Goal: Task Accomplishment & Management: Manage account settings

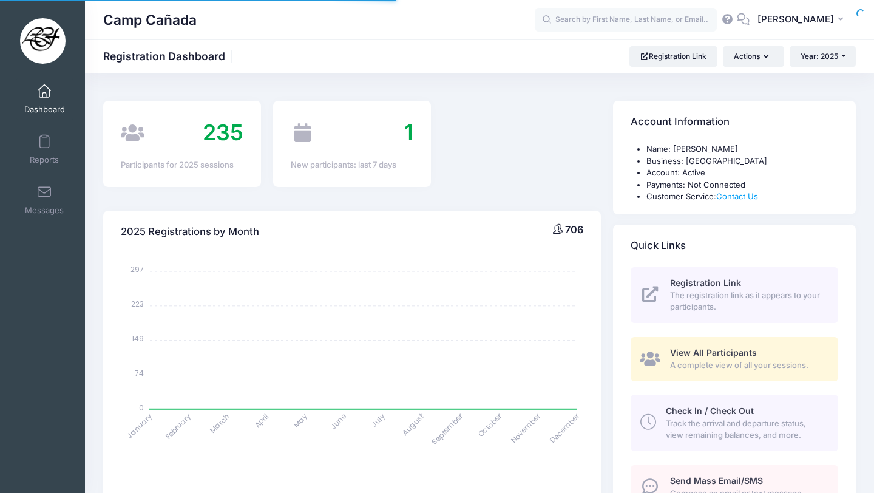
select select
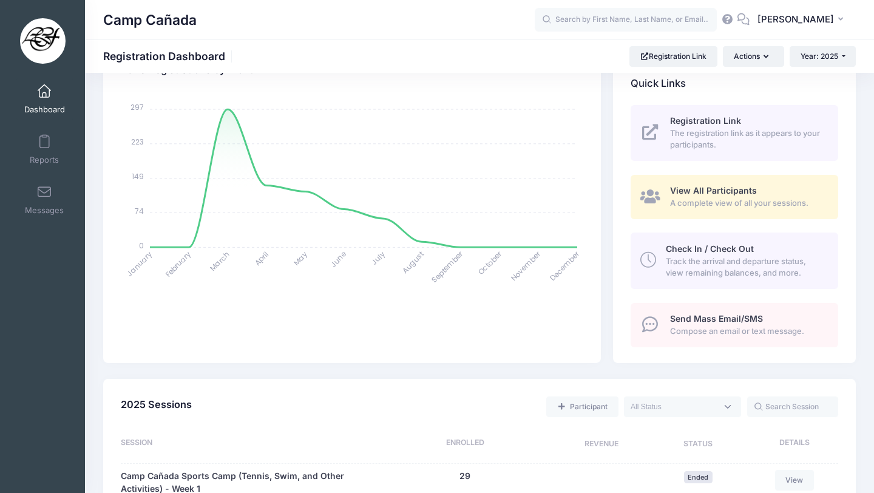
scroll to position [177, 0]
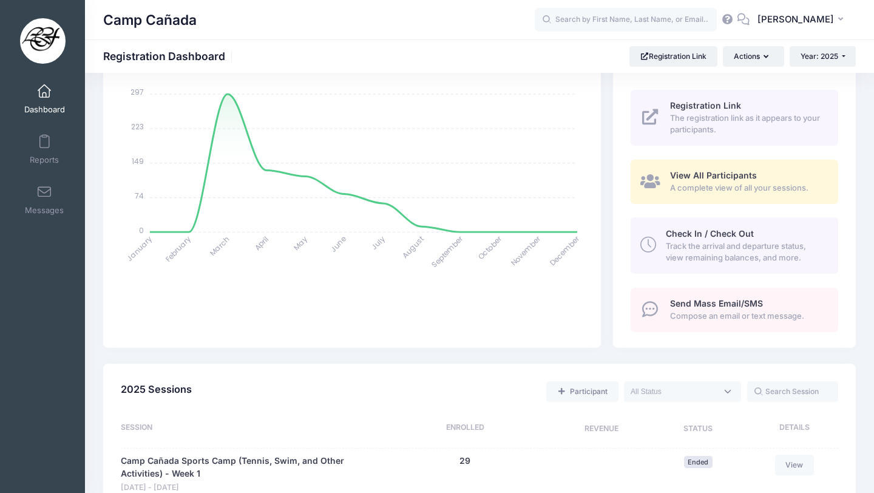
click at [692, 224] on link "Check In / Check Out Track the arrival and departure status, view remaining bal…" at bounding box center [733, 245] width 207 height 56
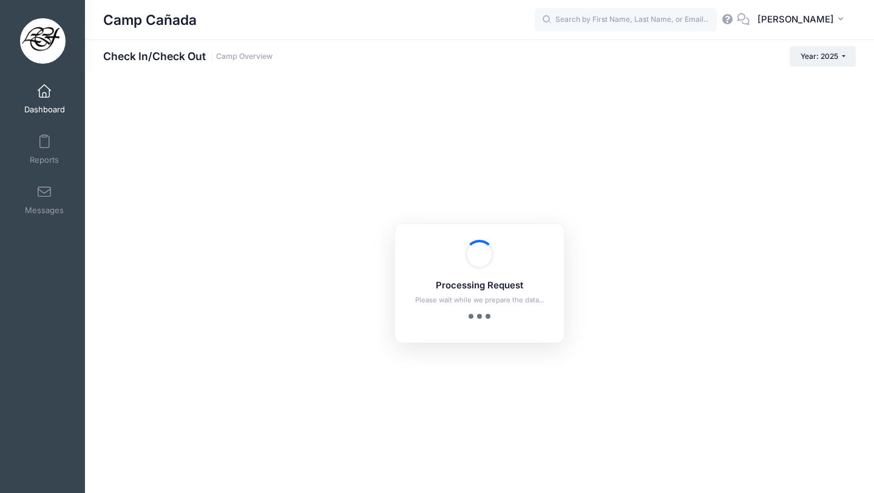
checkbox input "true"
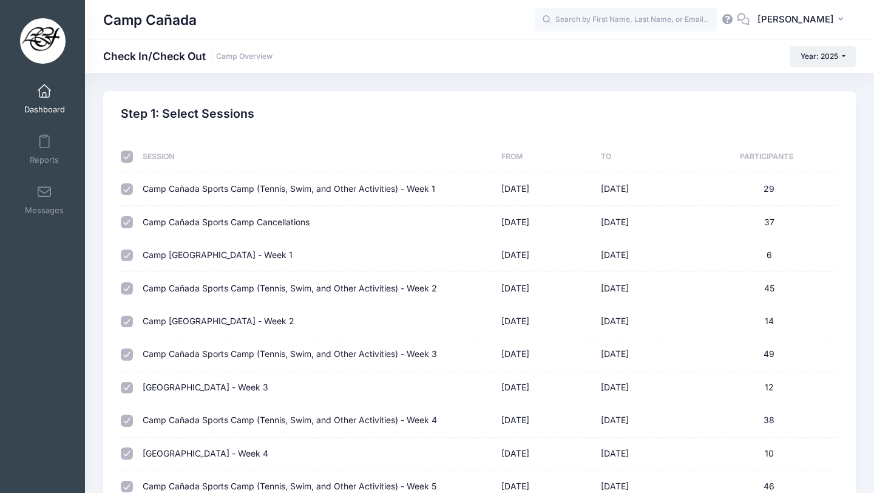
click at [117, 152] on div "Step 1: Select Sessions Session From To Participants Camp Cañada Sports Camp (T…" at bounding box center [479, 500] width 729 height 787
click at [126, 154] on input "checkbox" at bounding box center [127, 156] width 12 height 12
checkbox input "false"
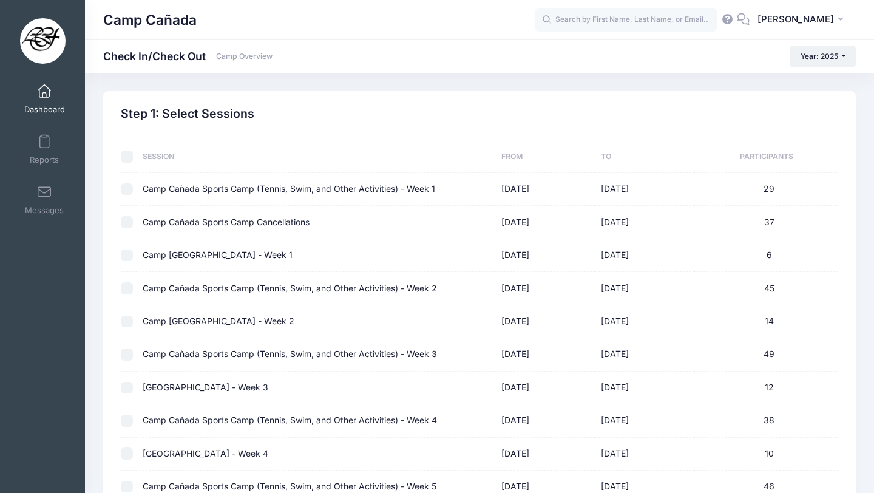
checkbox input "false"
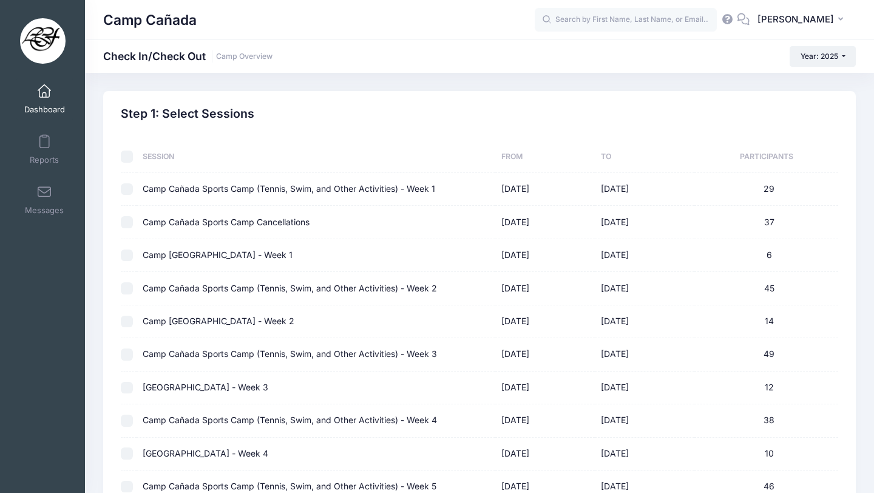
checkbox input "false"
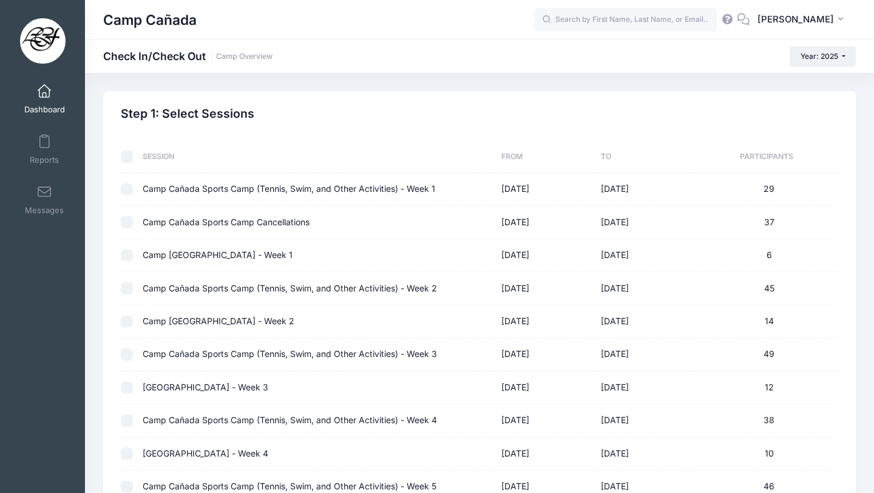
checkbox input "false"
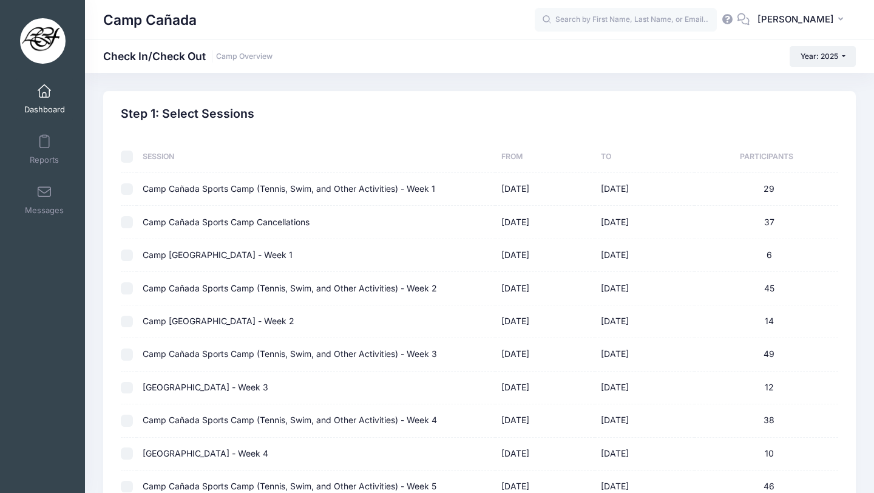
checkbox input "false"
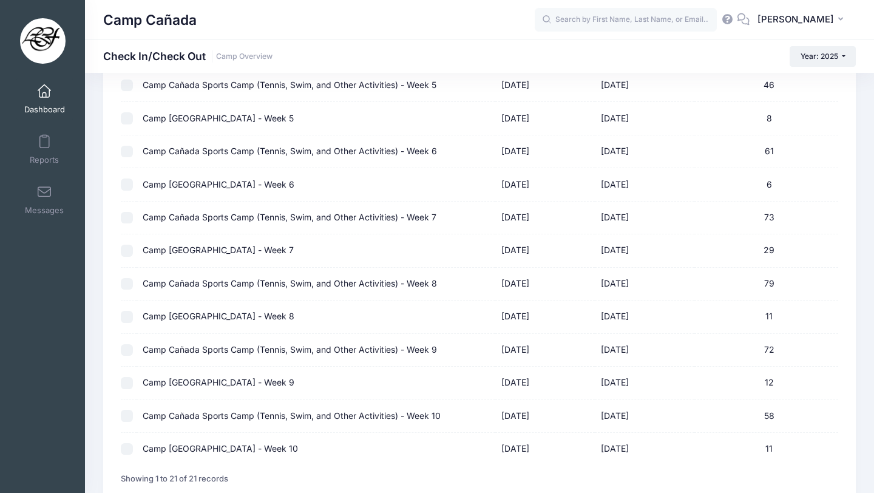
scroll to position [495, 0]
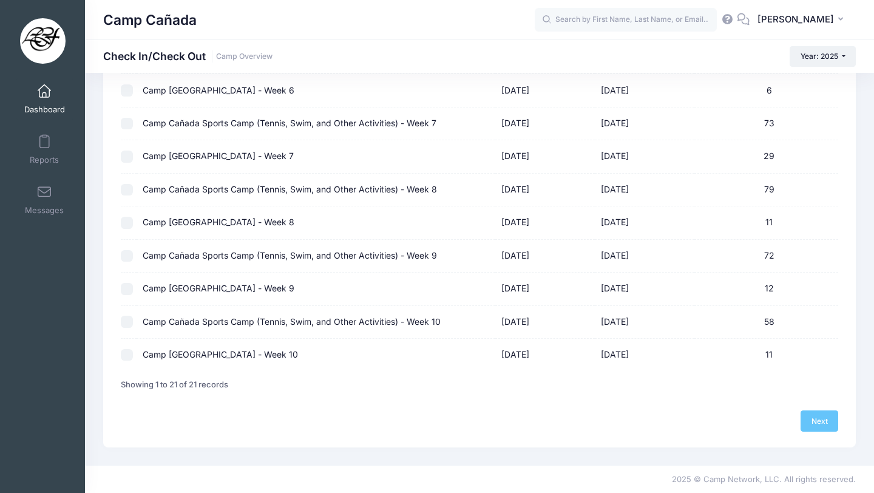
click at [135, 318] on div at bounding box center [129, 321] width 16 height 12
click at [126, 320] on input "checkbox" at bounding box center [127, 321] width 12 height 12
checkbox input "true"
click at [804, 416] on link "Next" at bounding box center [819, 420] width 38 height 21
select select "10"
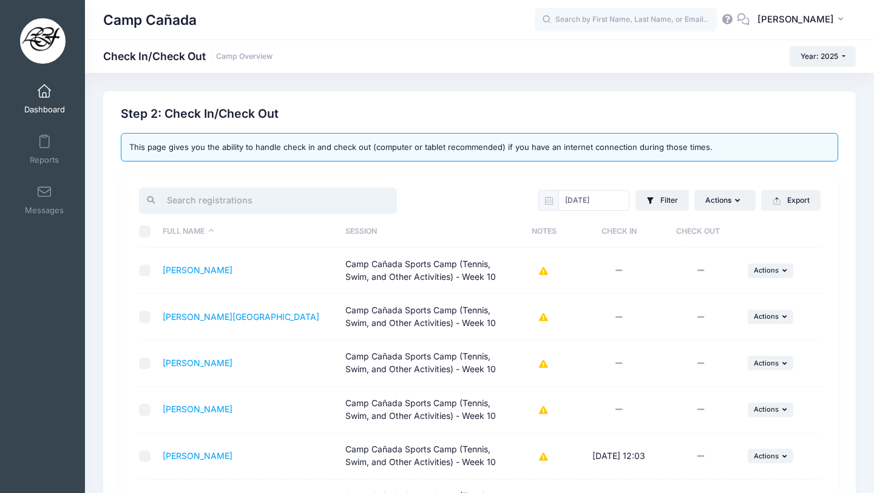
click at [193, 199] on input "search" at bounding box center [268, 200] width 258 height 26
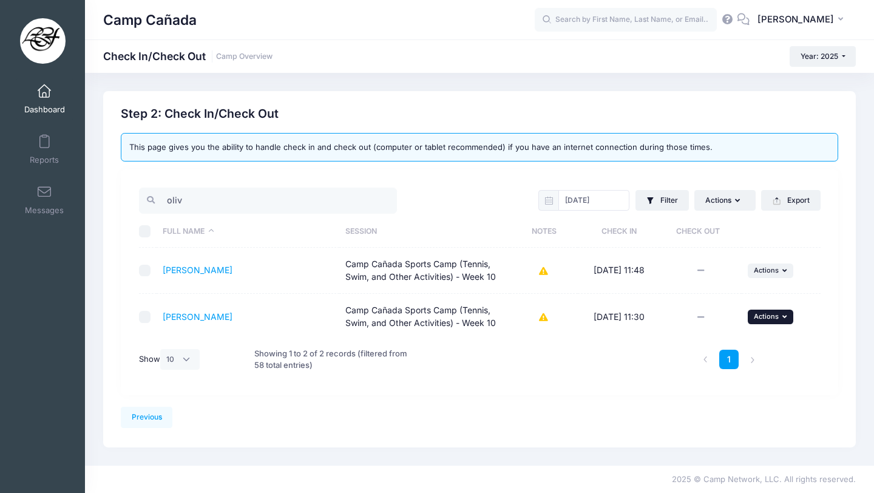
click at [784, 314] on icon "button" at bounding box center [785, 316] width 7 height 7
click at [710, 344] on link "Check Out" at bounding box center [733, 343] width 110 height 23
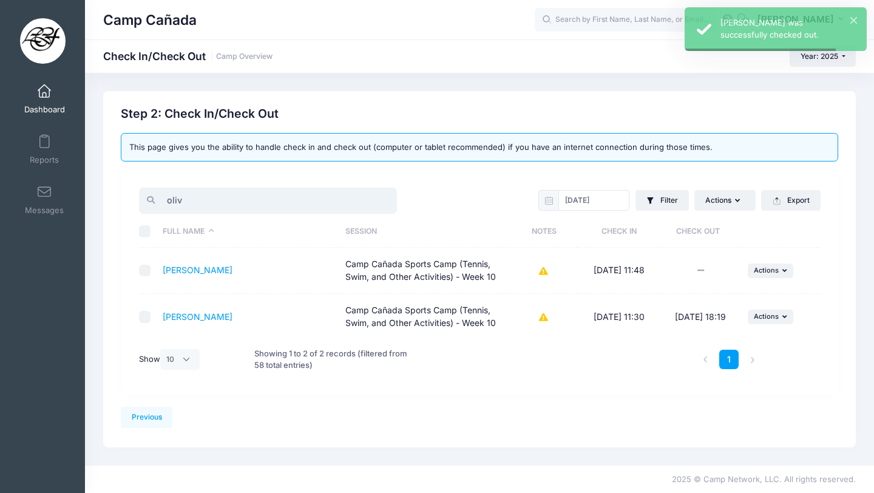
click at [241, 203] on input "oliv" at bounding box center [268, 200] width 258 height 26
click at [770, 317] on span "Actions" at bounding box center [765, 316] width 25 height 8
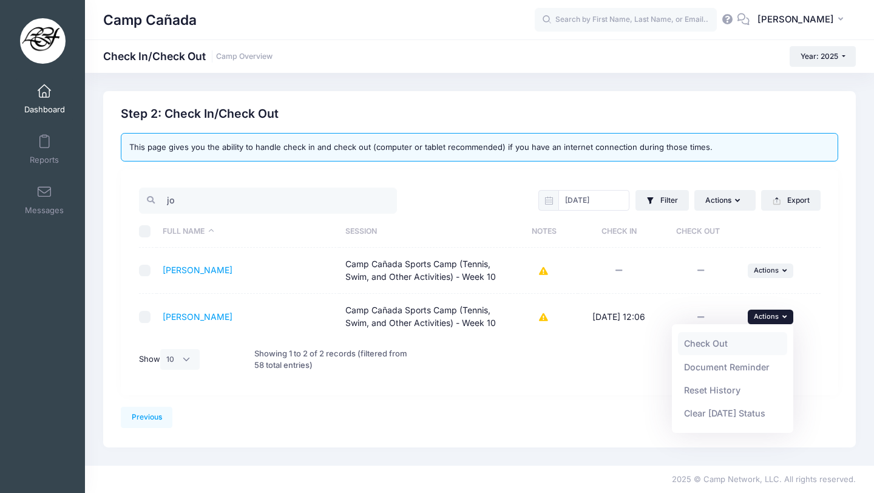
click at [730, 340] on link "Check Out" at bounding box center [733, 343] width 110 height 23
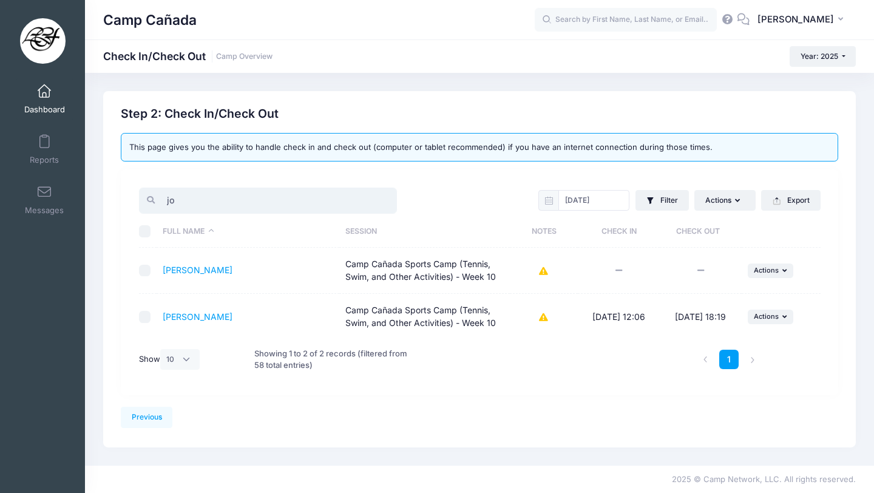
click at [230, 195] on input "jo" at bounding box center [268, 200] width 258 height 26
click at [230, 196] on input "jo" at bounding box center [268, 200] width 258 height 26
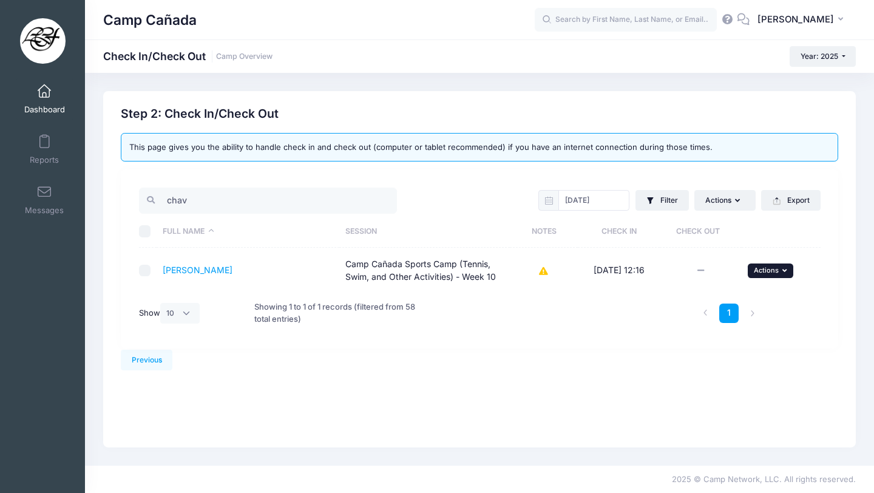
click at [759, 277] on button "... Actions" at bounding box center [770, 270] width 46 height 15
click at [737, 296] on link "Check Out" at bounding box center [733, 297] width 110 height 23
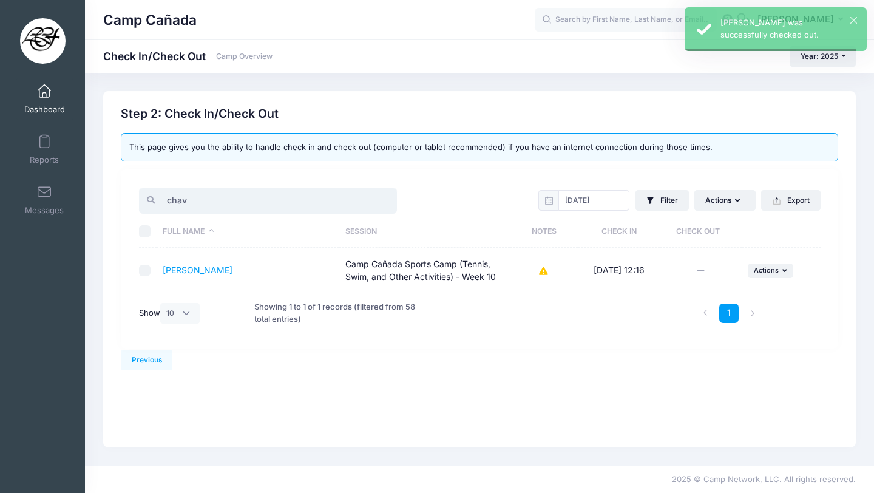
click at [213, 198] on input "chav" at bounding box center [268, 200] width 258 height 26
click at [764, 275] on button "... Actions" at bounding box center [770, 270] width 46 height 15
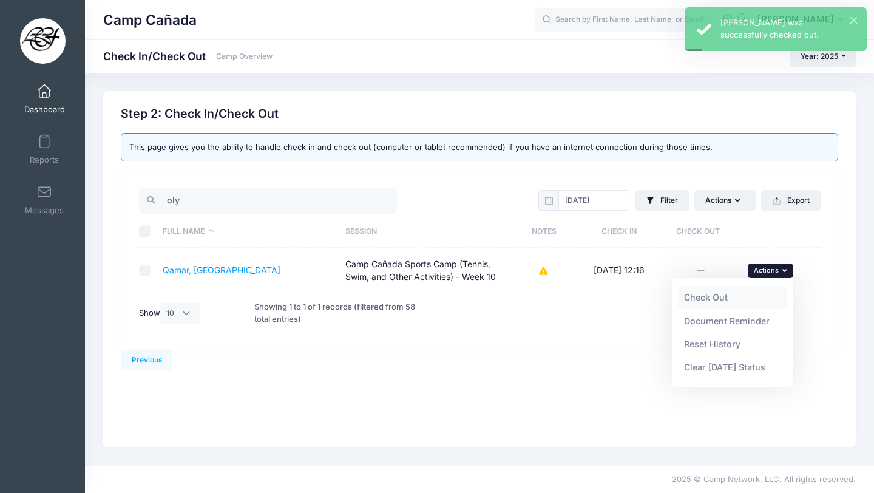
click at [729, 300] on link "Check Out" at bounding box center [733, 297] width 110 height 23
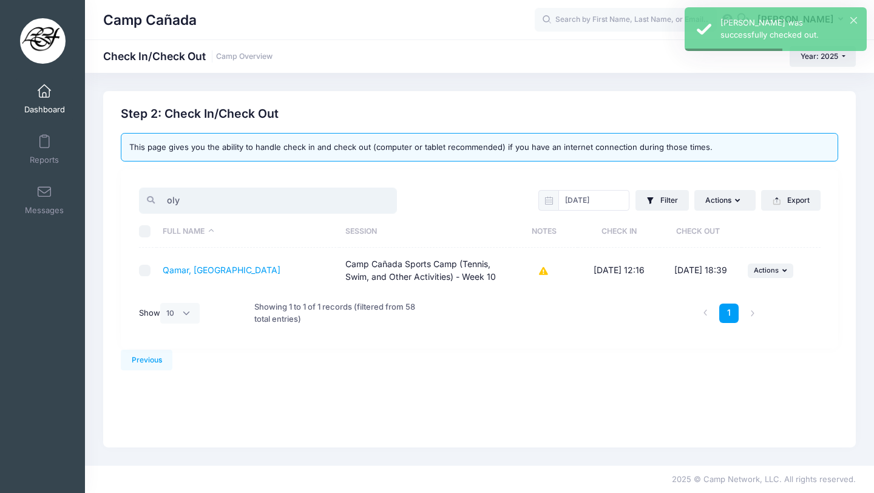
click at [177, 193] on input "oly" at bounding box center [268, 200] width 258 height 26
click at [177, 194] on input "oly" at bounding box center [268, 200] width 258 height 26
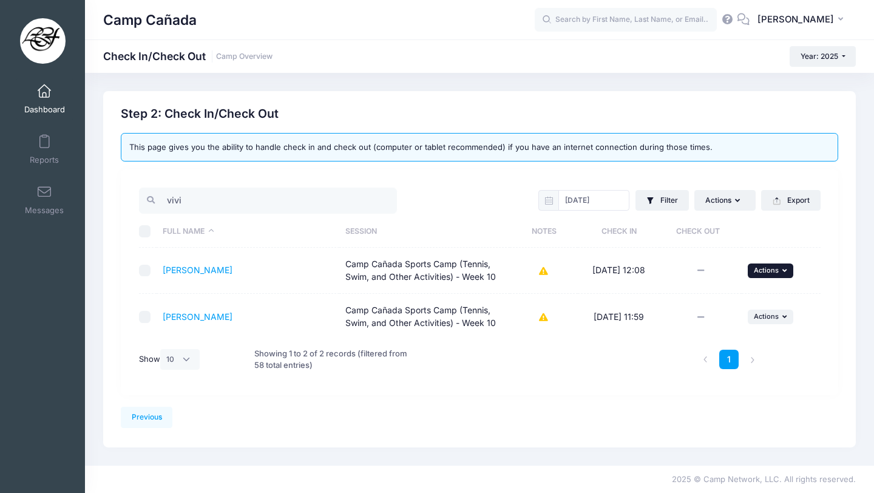
click at [764, 269] on span "Actions" at bounding box center [765, 270] width 25 height 8
click at [749, 294] on link "Check Out" at bounding box center [733, 297] width 110 height 23
click at [232, 206] on input "vivi" at bounding box center [268, 200] width 258 height 26
click at [230, 205] on input "vivi" at bounding box center [268, 200] width 258 height 26
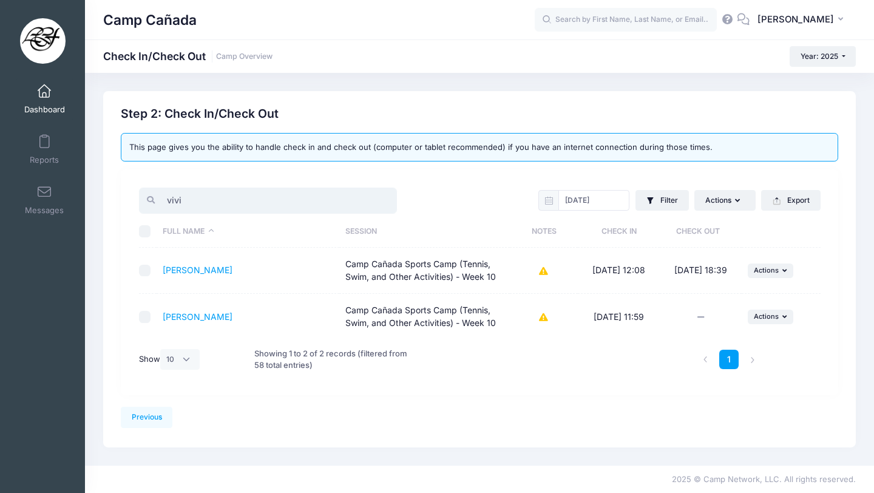
click at [230, 205] on input "vivi" at bounding box center [268, 200] width 258 height 26
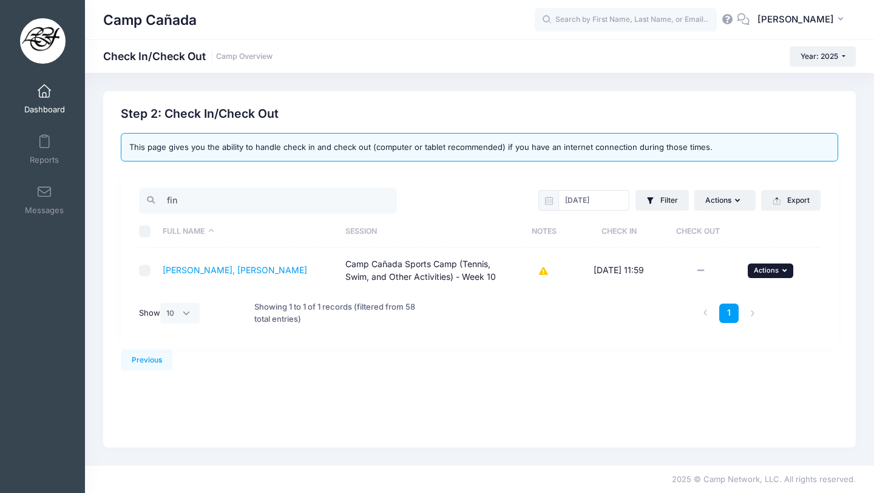
click at [785, 265] on button "... Actions" at bounding box center [770, 270] width 46 height 15
click at [718, 293] on link "Check Out" at bounding box center [733, 297] width 110 height 23
click at [199, 207] on input "fin" at bounding box center [268, 200] width 258 height 26
click at [774, 274] on button "... Actions" at bounding box center [770, 270] width 46 height 15
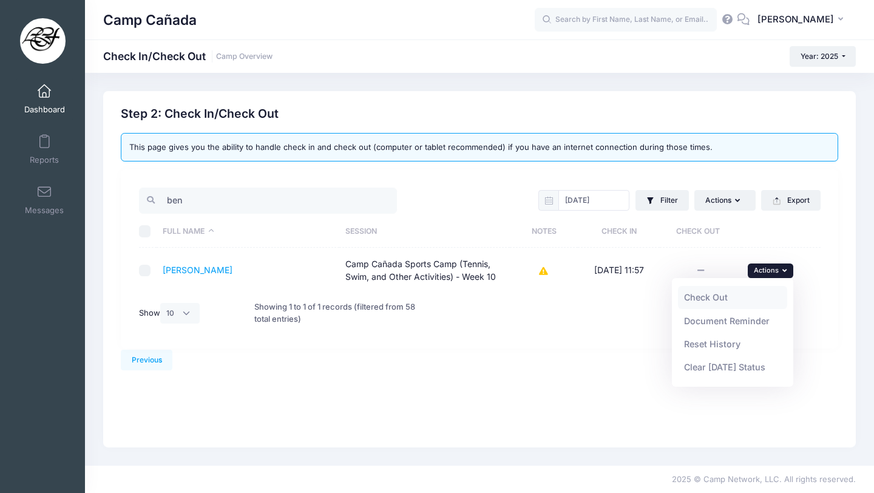
click at [741, 295] on link "Check Out" at bounding box center [733, 297] width 110 height 23
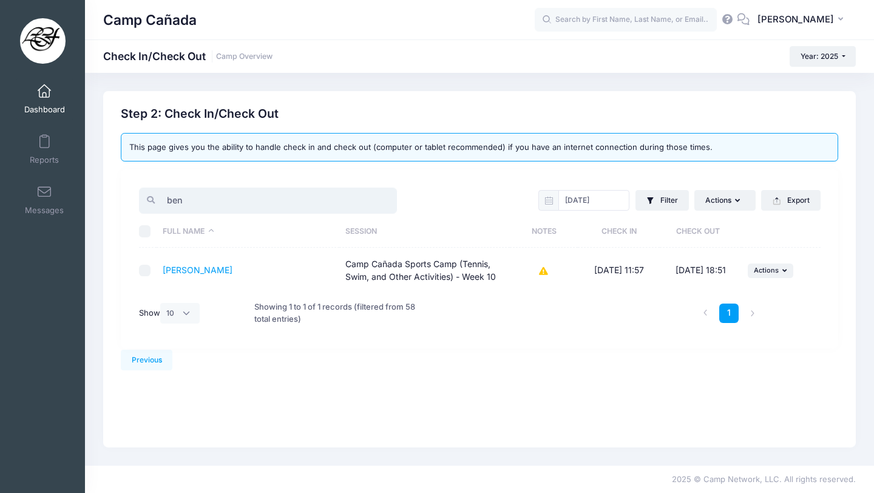
click at [279, 204] on input "ben" at bounding box center [268, 200] width 258 height 26
click at [278, 204] on input "ben" at bounding box center [268, 200] width 258 height 26
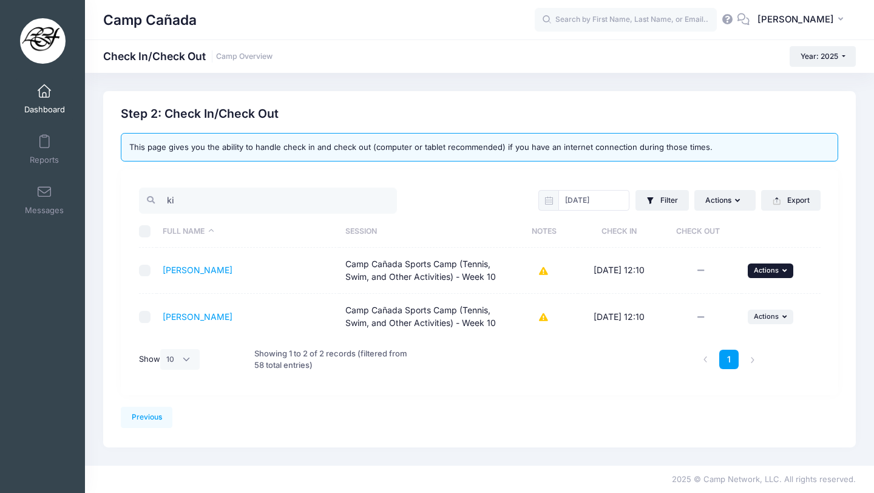
click at [767, 274] on span "Actions" at bounding box center [765, 270] width 25 height 8
click at [743, 296] on link "Check Out" at bounding box center [733, 297] width 110 height 23
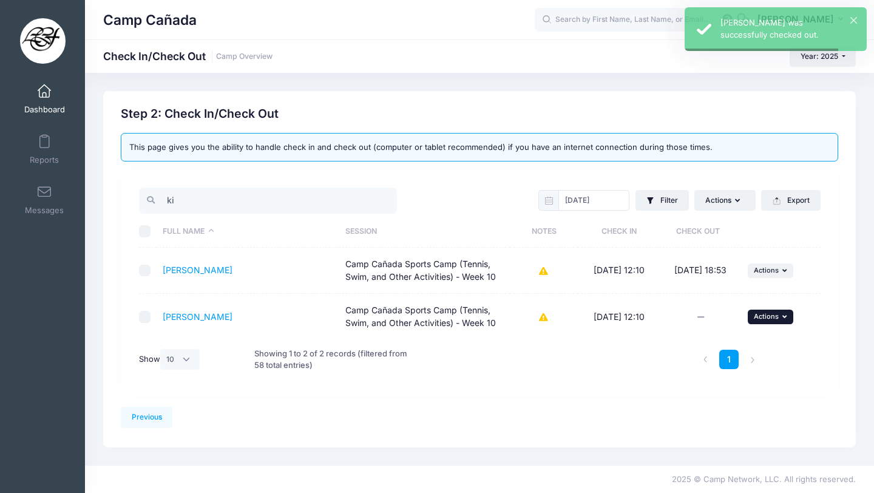
click at [770, 314] on span "Actions" at bounding box center [765, 316] width 25 height 8
click at [733, 348] on link "Check Out" at bounding box center [733, 343] width 110 height 23
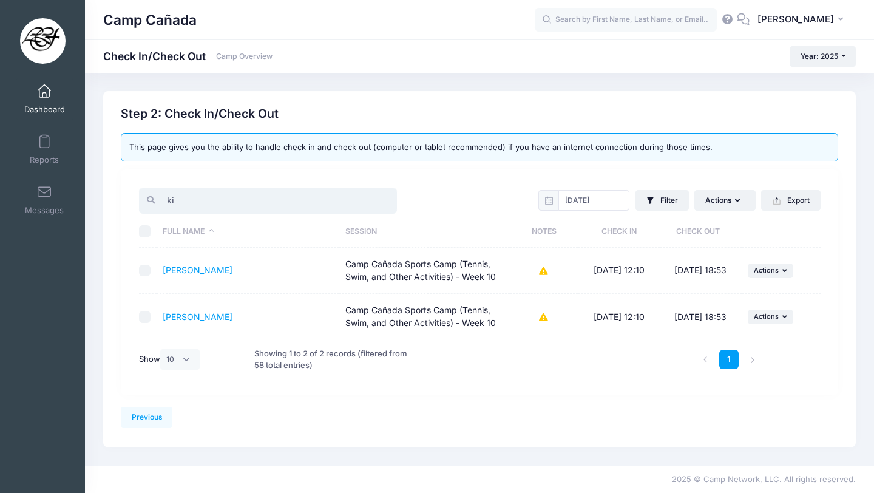
click at [212, 195] on input "ki" at bounding box center [268, 200] width 258 height 26
click at [212, 196] on input "ki" at bounding box center [268, 200] width 258 height 26
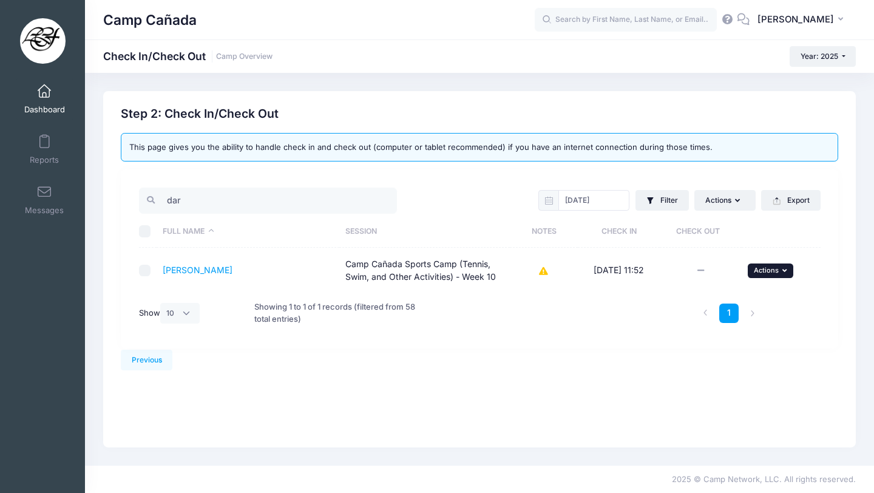
click at [770, 266] on span "Actions" at bounding box center [765, 270] width 25 height 8
click at [751, 294] on link "Check Out" at bounding box center [733, 297] width 110 height 23
click at [187, 198] on input "dar" at bounding box center [268, 200] width 258 height 26
click at [782, 272] on icon "button" at bounding box center [785, 270] width 7 height 7
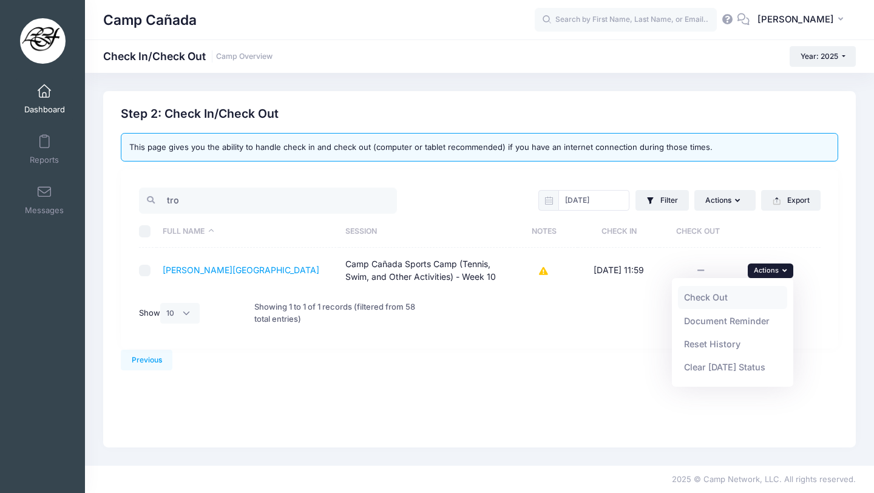
click at [712, 292] on link "Check Out" at bounding box center [733, 297] width 110 height 23
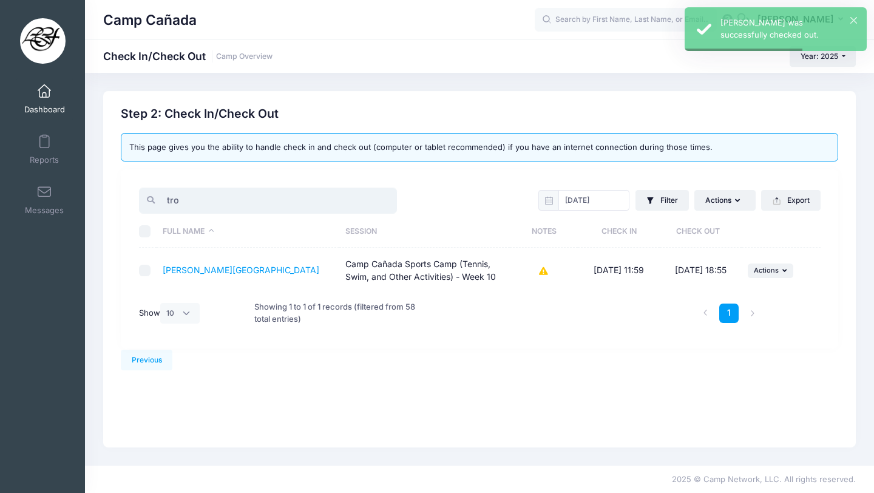
click at [192, 204] on input "tro" at bounding box center [268, 200] width 258 height 26
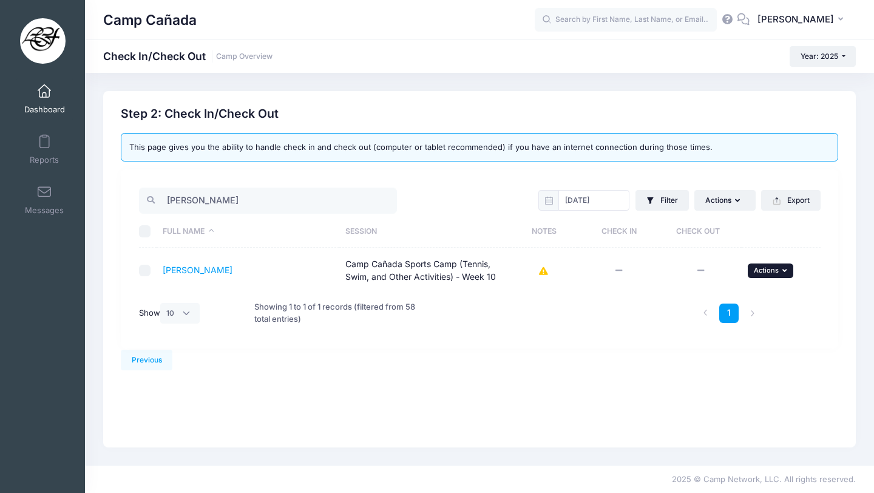
click at [770, 271] on span "Actions" at bounding box center [765, 270] width 25 height 8
click at [602, 418] on div "Previous Next Step 2 : Check In/Check Out 1 Select Sessions 2 Check In/Check Ou…" at bounding box center [479, 269] width 752 height 356
click at [269, 205] on input "jos" at bounding box center [268, 200] width 258 height 26
click at [270, 205] on input "jos" at bounding box center [268, 200] width 258 height 26
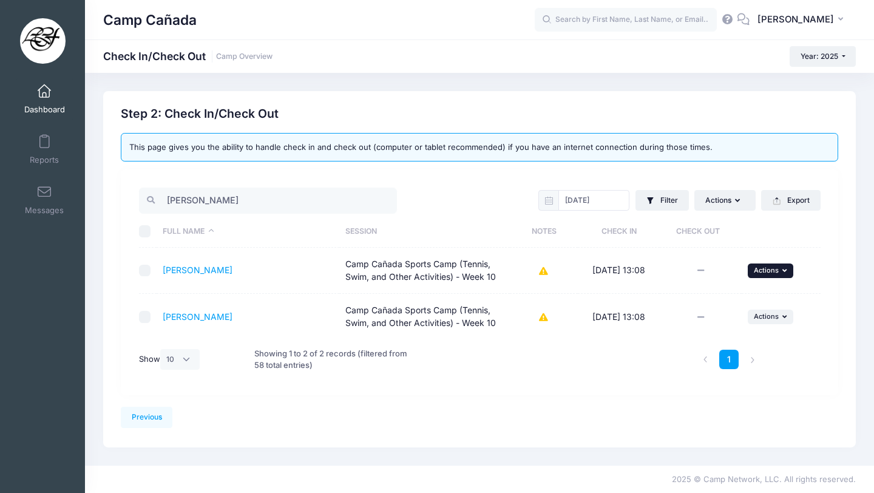
click at [756, 264] on button "... Actions" at bounding box center [770, 270] width 46 height 15
click at [744, 298] on link "Check Out" at bounding box center [733, 297] width 110 height 23
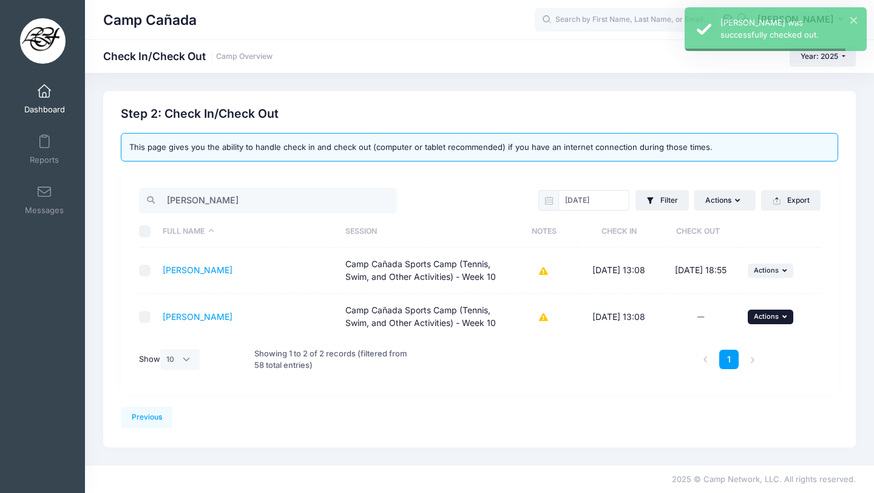
click at [753, 316] on span "Actions" at bounding box center [765, 316] width 25 height 8
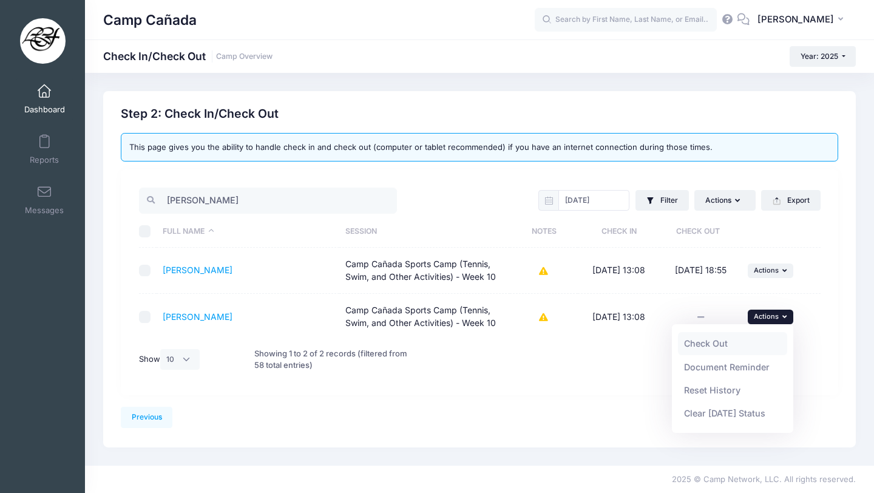
click at [704, 335] on link "Check Out" at bounding box center [733, 343] width 110 height 23
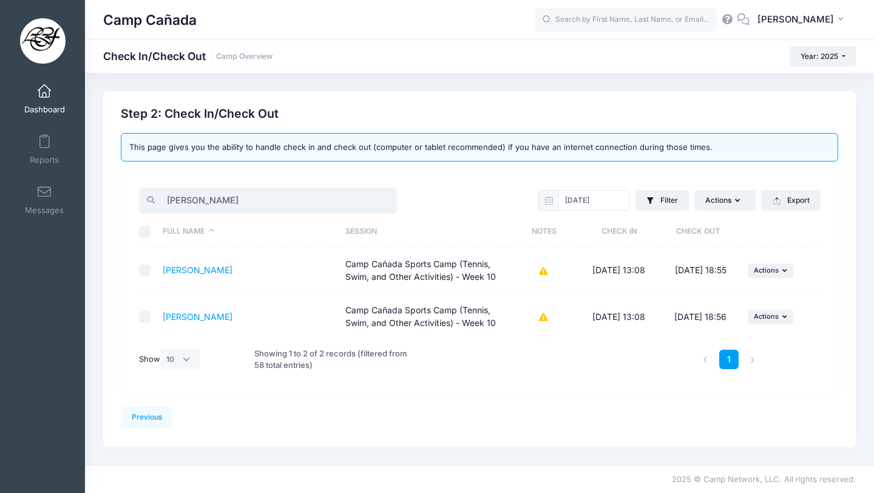
click at [181, 201] on input "burr" at bounding box center [268, 200] width 258 height 26
click at [182, 201] on input "burr" at bounding box center [268, 200] width 258 height 26
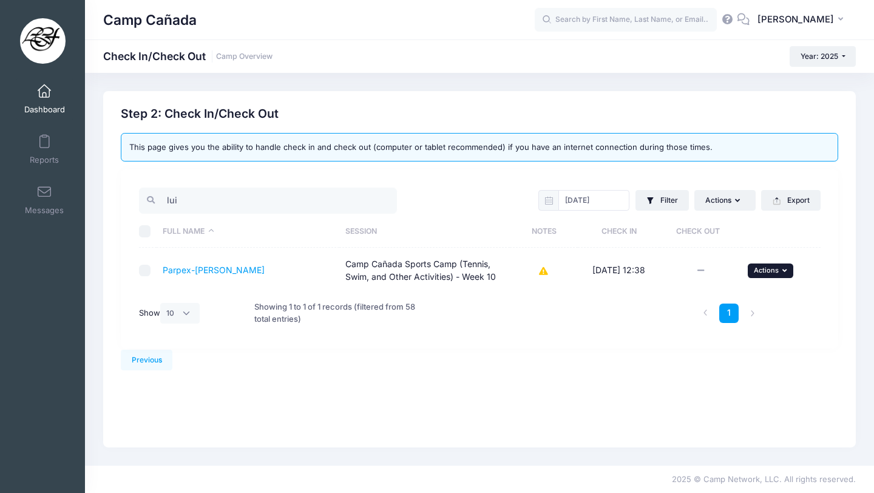
click at [770, 269] on span "Actions" at bounding box center [765, 270] width 25 height 8
click at [738, 292] on link "Check Out" at bounding box center [733, 297] width 110 height 23
click at [243, 201] on input "lui" at bounding box center [268, 200] width 258 height 26
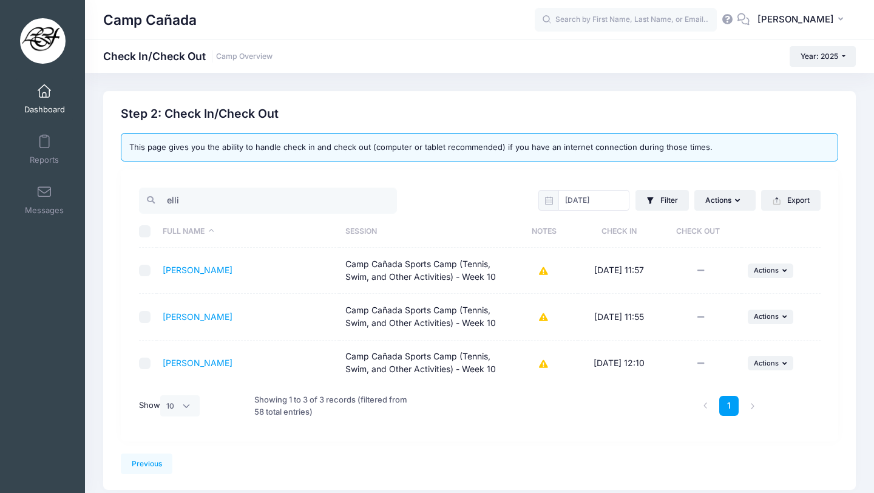
click at [754, 261] on td "... Actions Check Out Payment Reminder Document Reminder Enter Payment Reset Hi…" at bounding box center [780, 271] width 79 height 46
click at [756, 278] on td "... Actions Check Out Payment Reminder Document Reminder Enter Payment Reset Hi…" at bounding box center [780, 271] width 79 height 46
click at [756, 266] on span "Actions" at bounding box center [765, 270] width 25 height 8
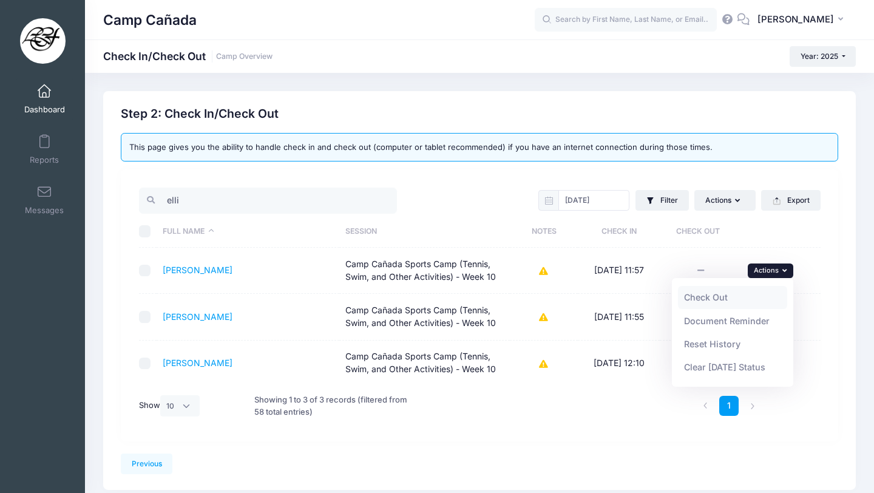
click at [746, 290] on link "Check Out" at bounding box center [733, 297] width 110 height 23
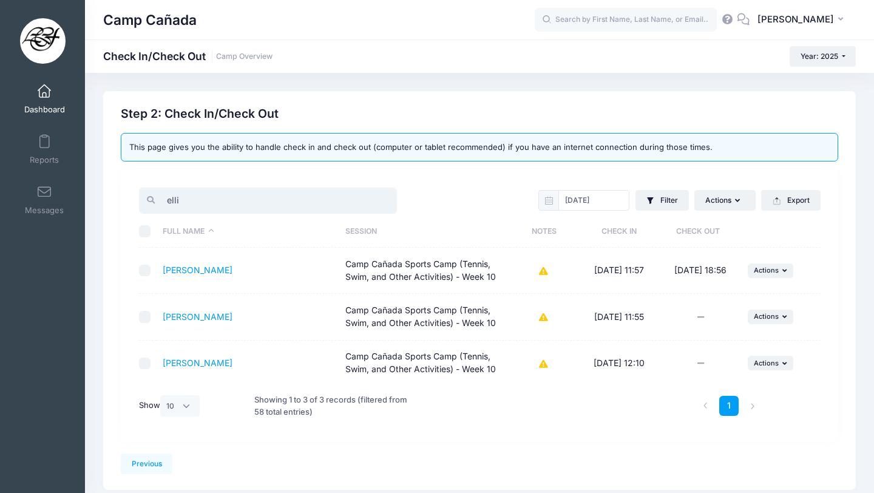
click at [253, 201] on input "elli" at bounding box center [268, 200] width 258 height 26
click at [756, 309] on button "... Actions" at bounding box center [770, 316] width 46 height 15
click at [690, 338] on link "Check Out" at bounding box center [733, 343] width 110 height 23
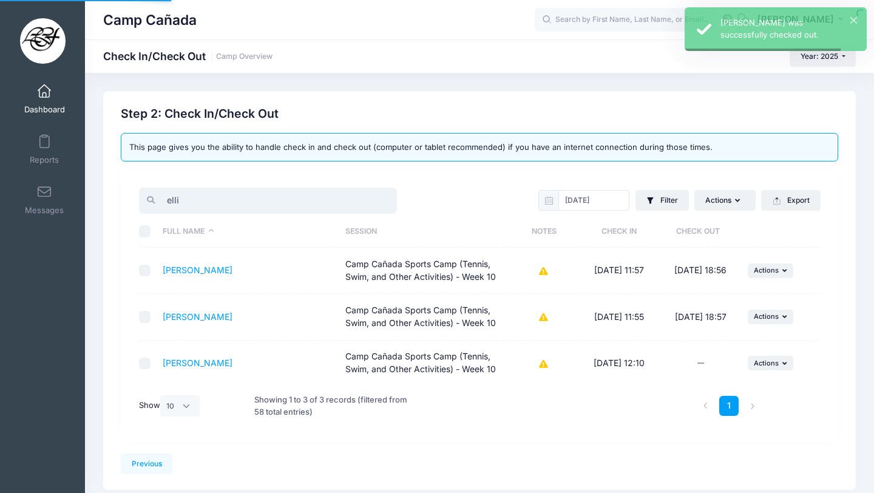
click at [196, 200] on input "elli" at bounding box center [268, 200] width 258 height 26
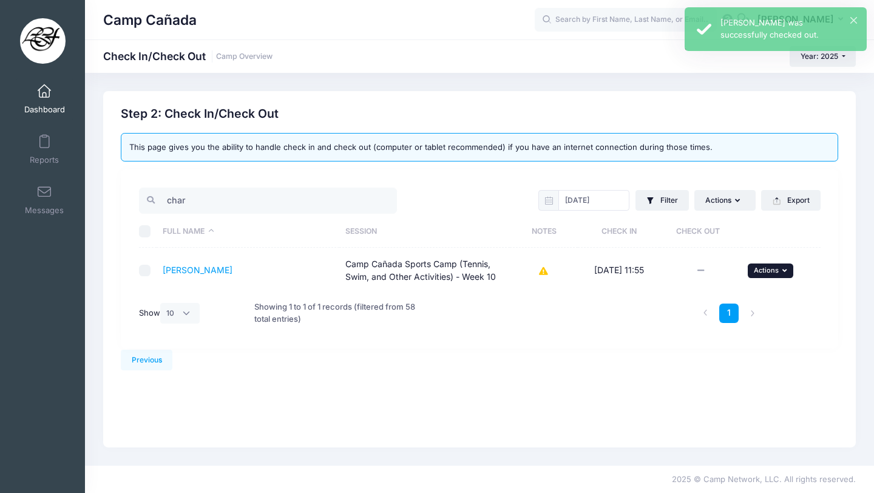
click at [775, 264] on button "... Actions" at bounding box center [770, 270] width 46 height 15
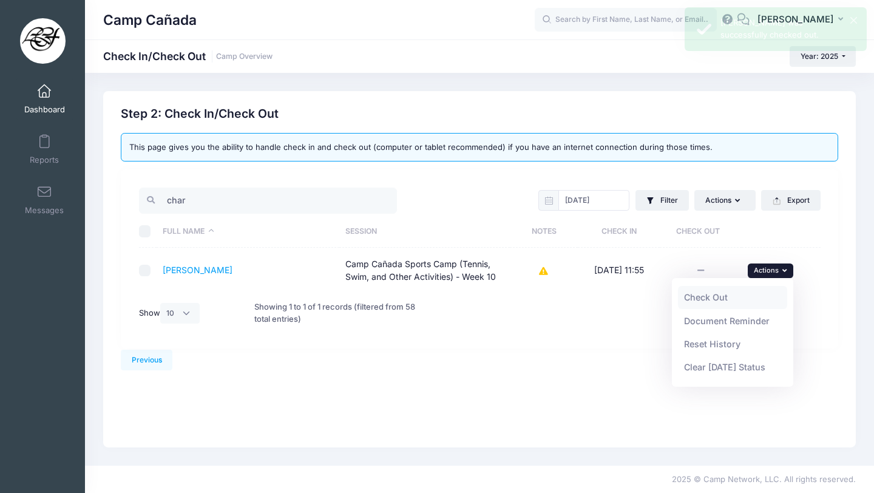
click at [743, 295] on link "Check Out" at bounding box center [733, 297] width 110 height 23
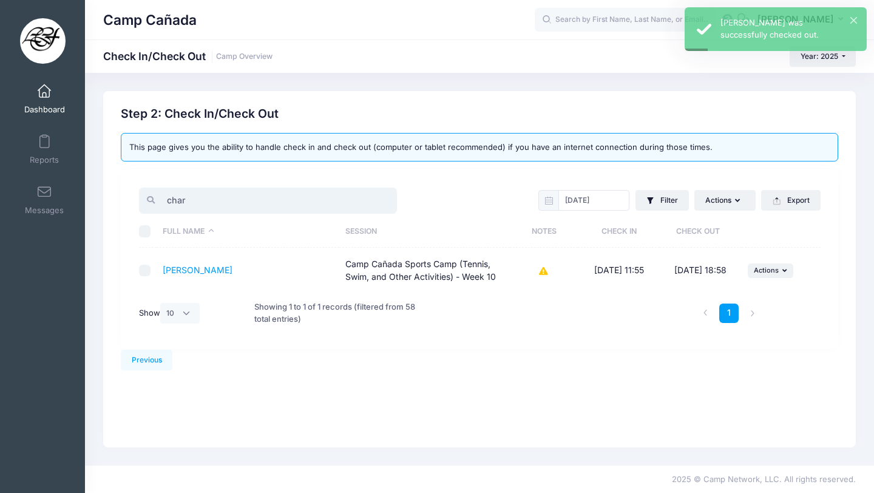
click at [263, 189] on input "char" at bounding box center [268, 200] width 258 height 26
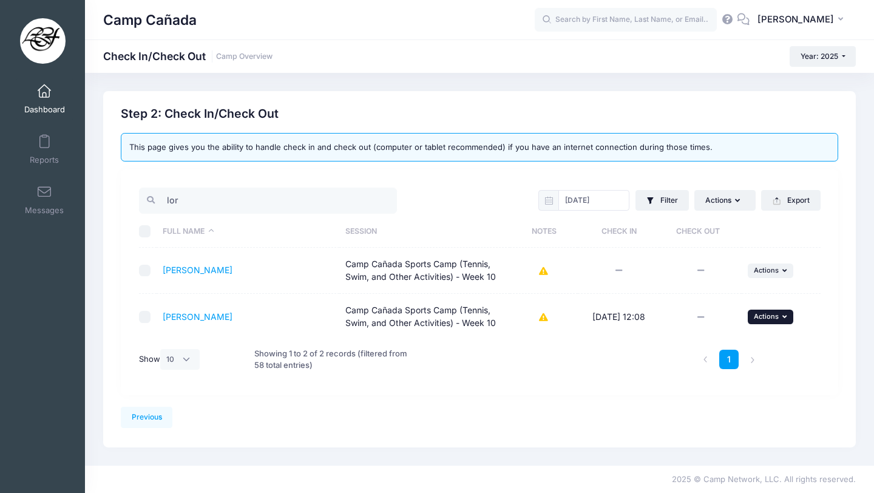
click at [769, 314] on span "Actions" at bounding box center [765, 316] width 25 height 8
click at [687, 340] on link "Check Out" at bounding box center [733, 343] width 110 height 23
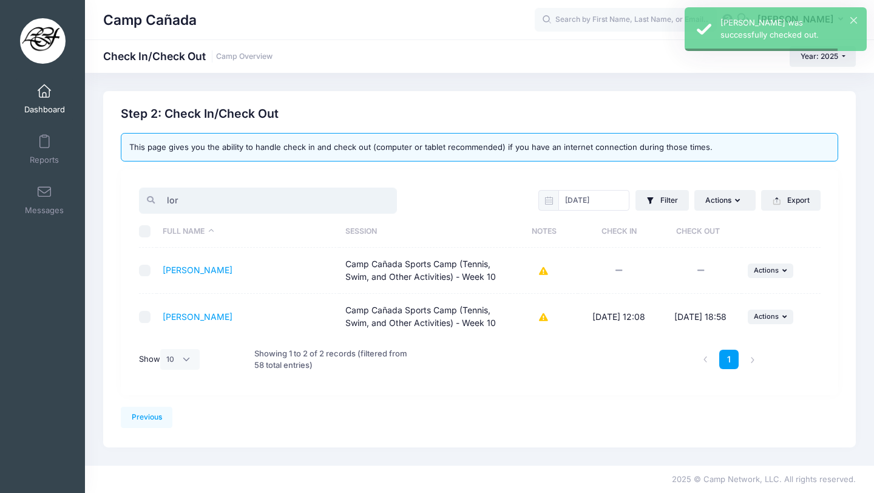
click at [187, 200] on input "lor" at bounding box center [268, 200] width 258 height 26
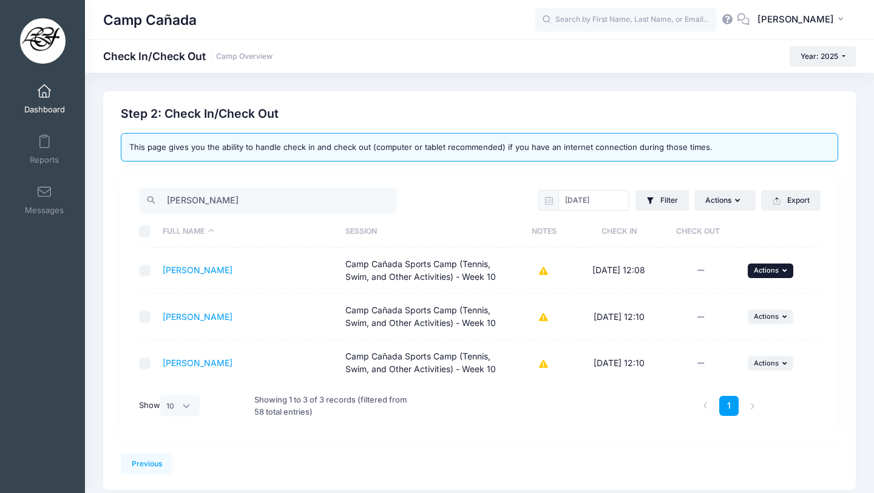
click at [782, 271] on icon "button" at bounding box center [785, 270] width 7 height 7
click at [750, 295] on link "Check Out" at bounding box center [733, 297] width 110 height 23
click at [244, 194] on input "leo" at bounding box center [268, 200] width 258 height 26
click at [245, 198] on input "leo" at bounding box center [268, 200] width 258 height 26
click at [246, 198] on input "leo" at bounding box center [268, 200] width 258 height 26
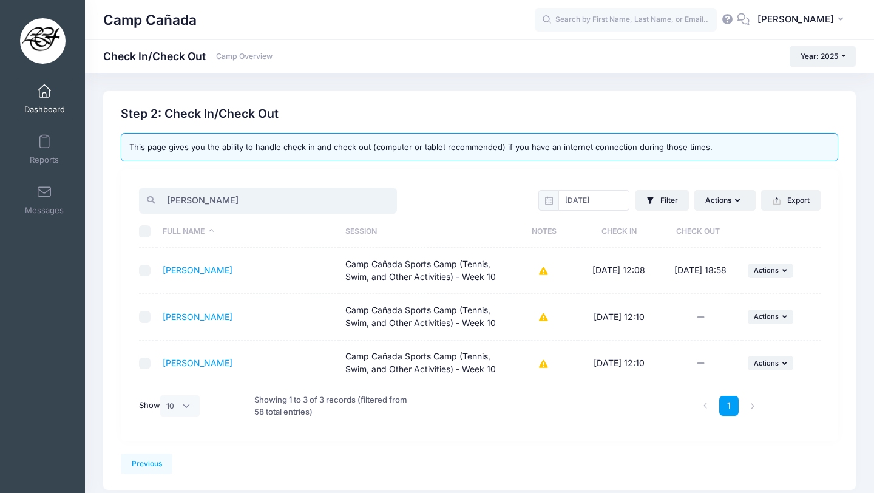
click at [246, 198] on input "leo" at bounding box center [268, 200] width 258 height 26
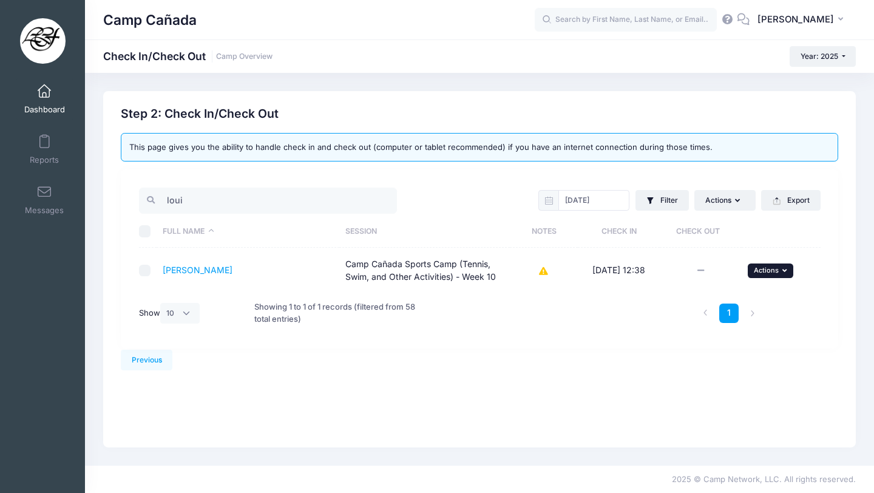
click at [767, 262] on td "... Actions Check Out Payment Reminder Document Reminder Enter Payment Reset Hi…" at bounding box center [780, 270] width 79 height 45
click at [767, 264] on button "... Actions" at bounding box center [770, 270] width 46 height 15
click at [744, 296] on link "Check Out" at bounding box center [733, 297] width 110 height 23
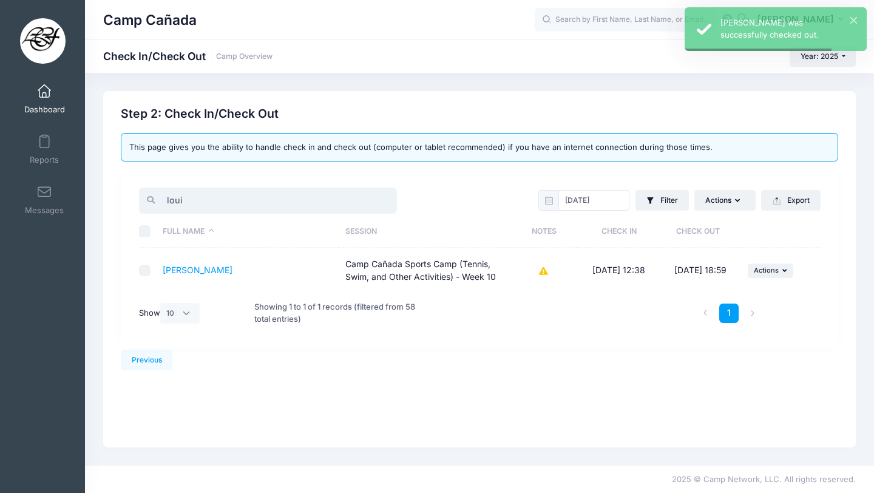
click at [215, 194] on input "loui" at bounding box center [268, 200] width 258 height 26
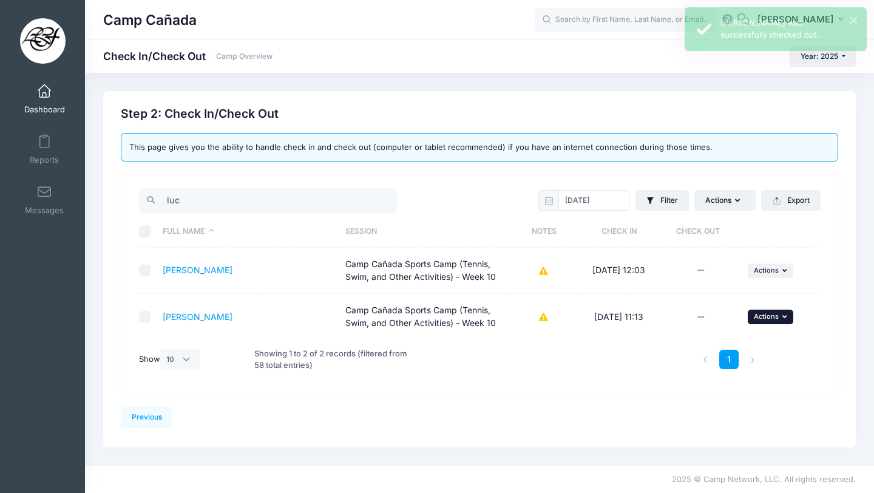
click at [761, 314] on span "Actions" at bounding box center [765, 316] width 25 height 8
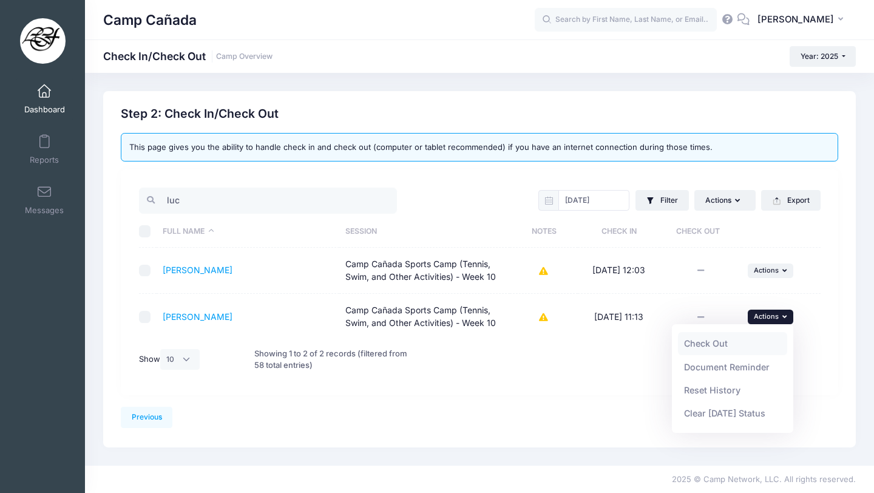
click at [710, 339] on link "Check Out" at bounding box center [733, 343] width 110 height 23
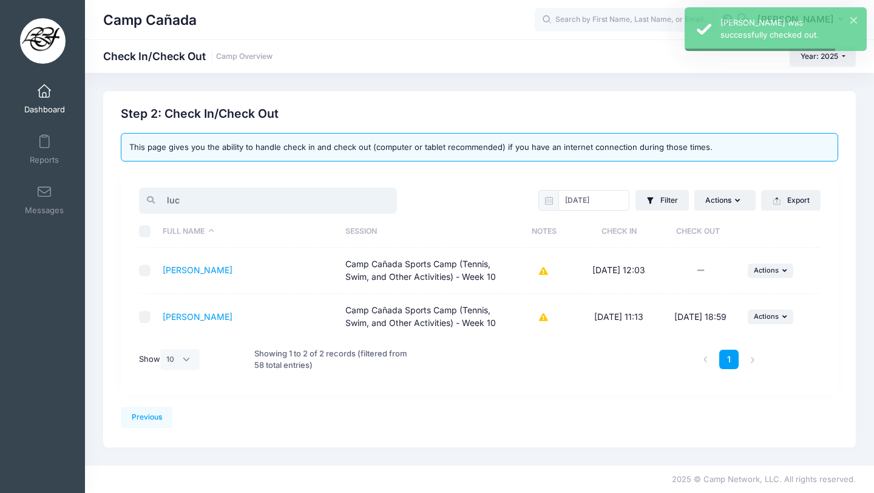
click at [177, 201] on input "luc" at bounding box center [268, 200] width 258 height 26
click at [176, 201] on input "luc" at bounding box center [268, 200] width 258 height 26
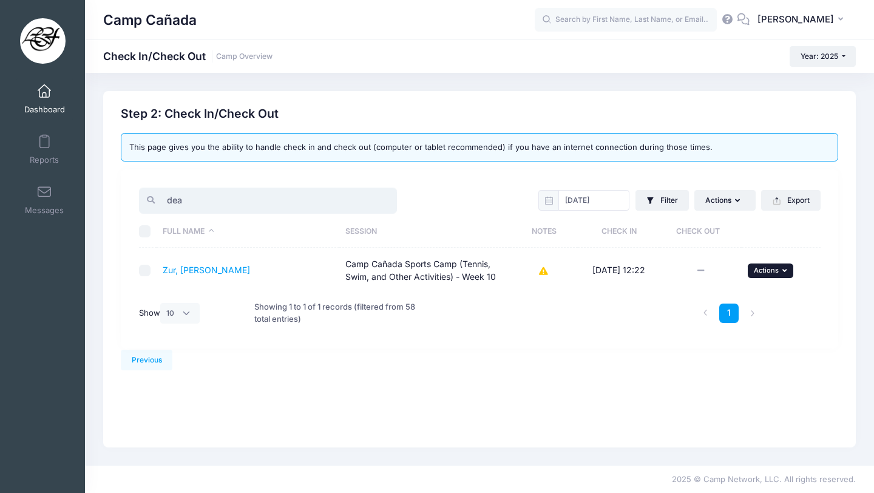
type input "dea"
click at [766, 271] on span "Actions" at bounding box center [765, 270] width 25 height 8
click at [727, 297] on link "Check Out" at bounding box center [733, 297] width 110 height 23
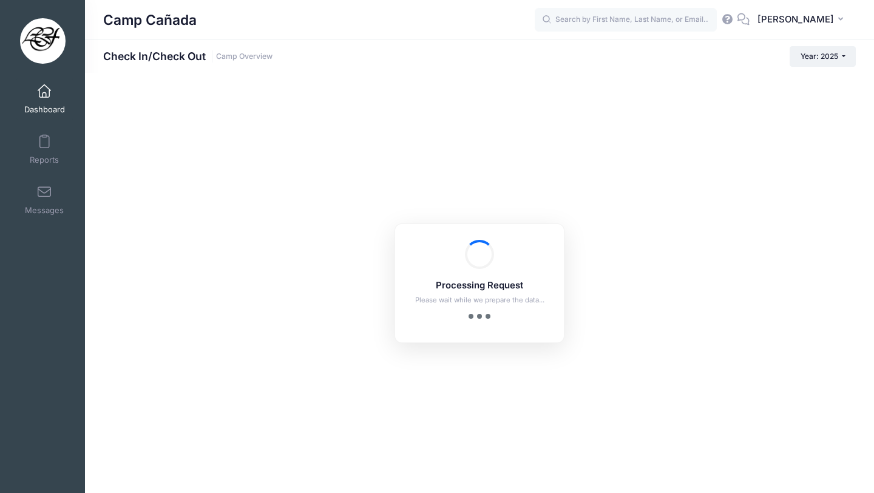
drag, startPoint x: 727, startPoint y: 297, endPoint x: 610, endPoint y: 277, distance: 118.9
click at [613, 278] on body "Processing Request Please wait while we prepare the data... Processing Request …" at bounding box center [437, 246] width 874 height 493
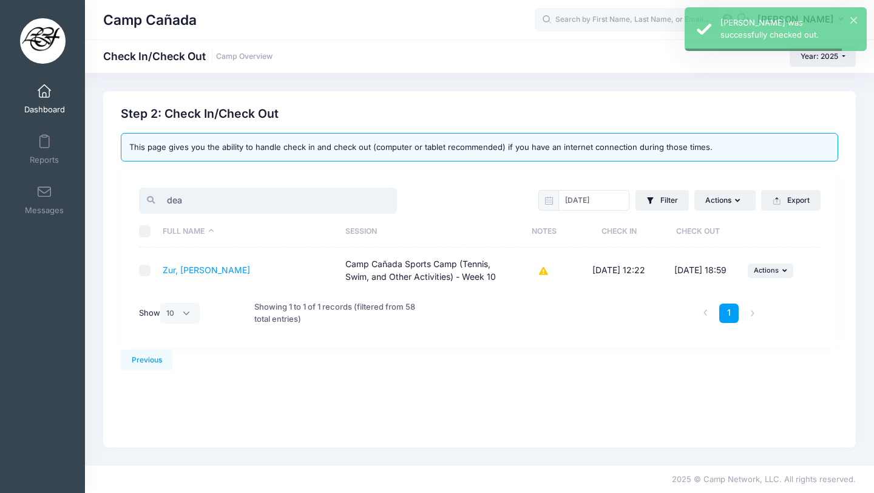
click at [217, 199] on input "dea" at bounding box center [268, 200] width 258 height 26
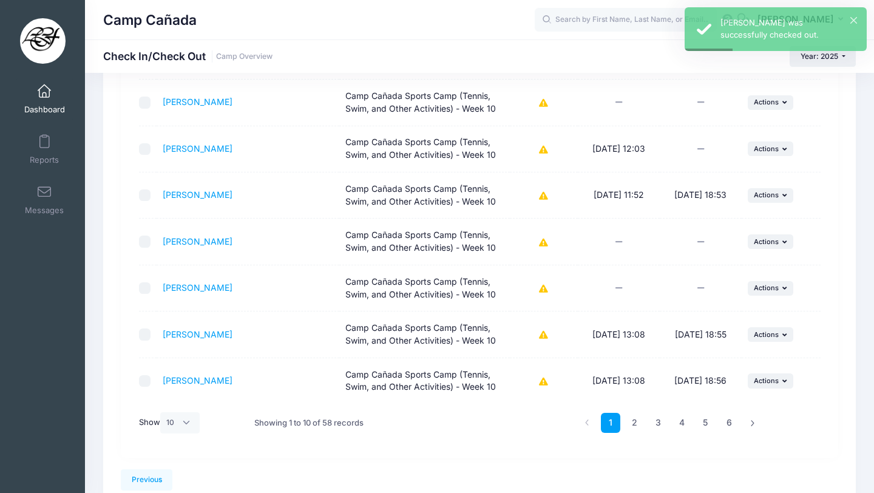
scroll to position [347, 0]
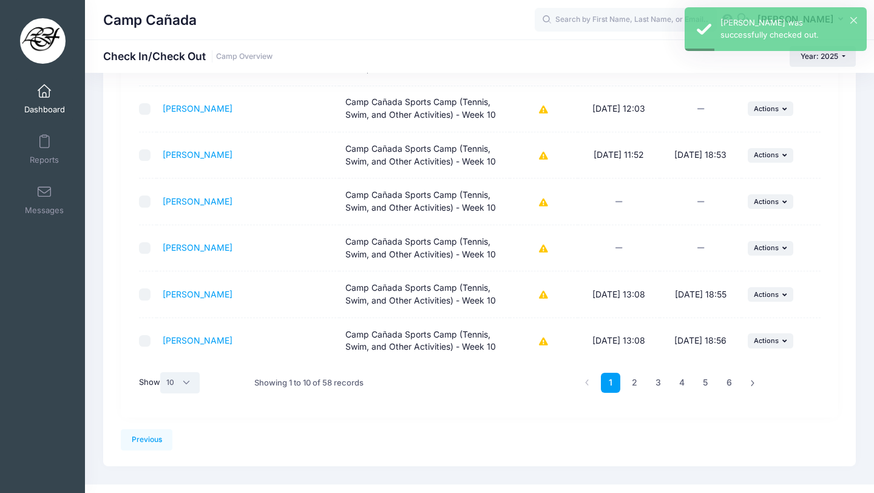
click at [188, 380] on select "All 10 25 50" at bounding box center [180, 382] width 40 height 21
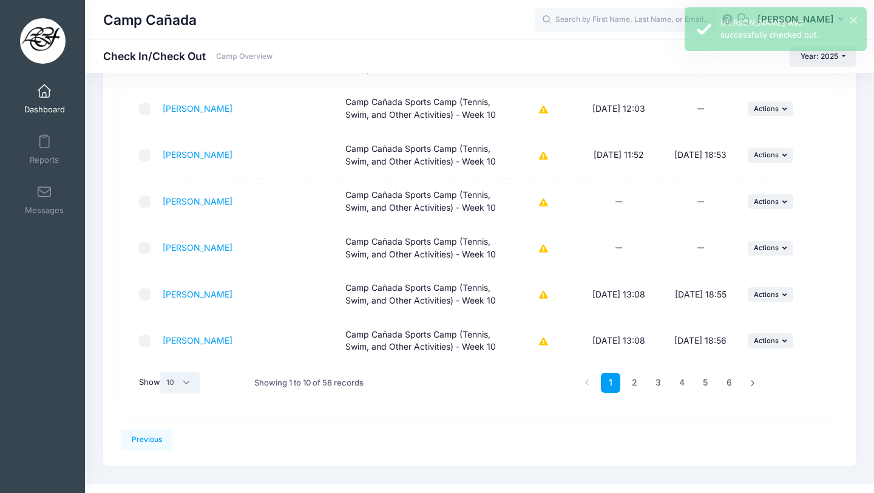
select select "-1"
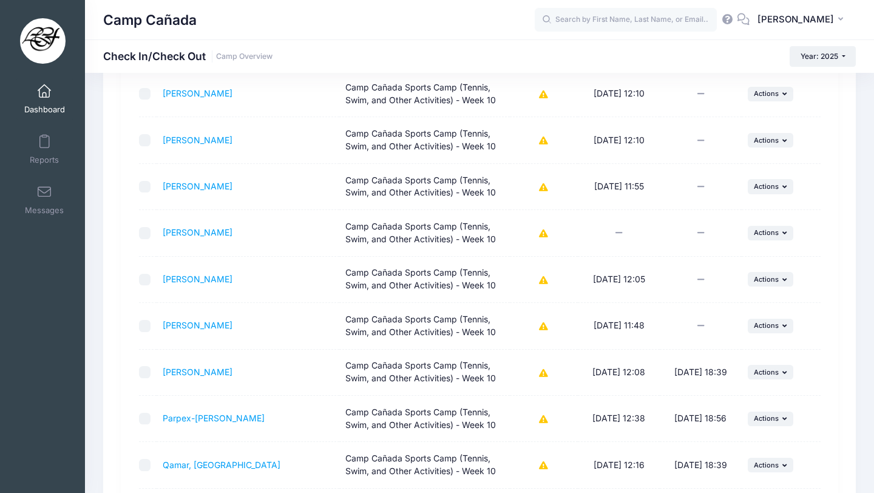
scroll to position [1986, 0]
click at [757, 277] on span "Actions" at bounding box center [765, 278] width 25 height 8
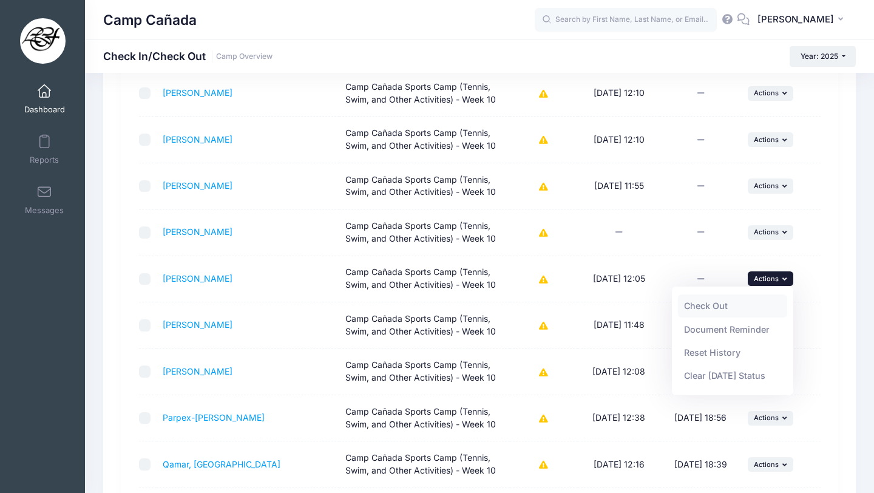
click at [716, 307] on link "Check Out" at bounding box center [733, 305] width 110 height 23
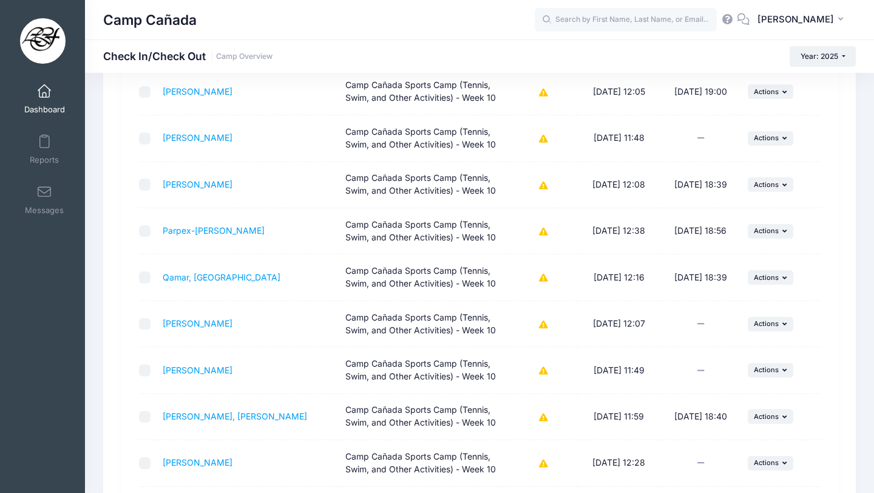
scroll to position [2175, 0]
